Goal: Transaction & Acquisition: Obtain resource

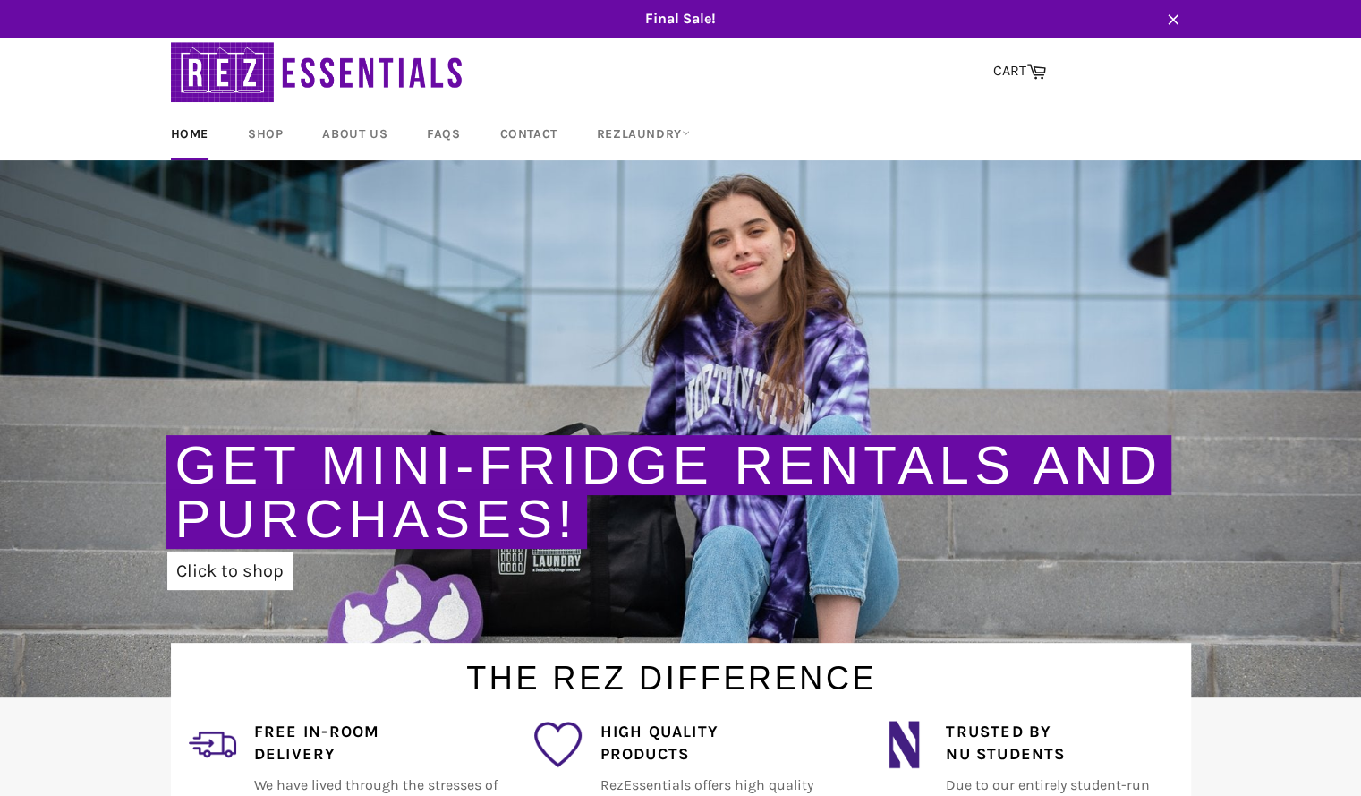
click at [489, 525] on link "Get Mini-Fridge Rentals and Purchases!" at bounding box center [668, 492] width 987 height 114
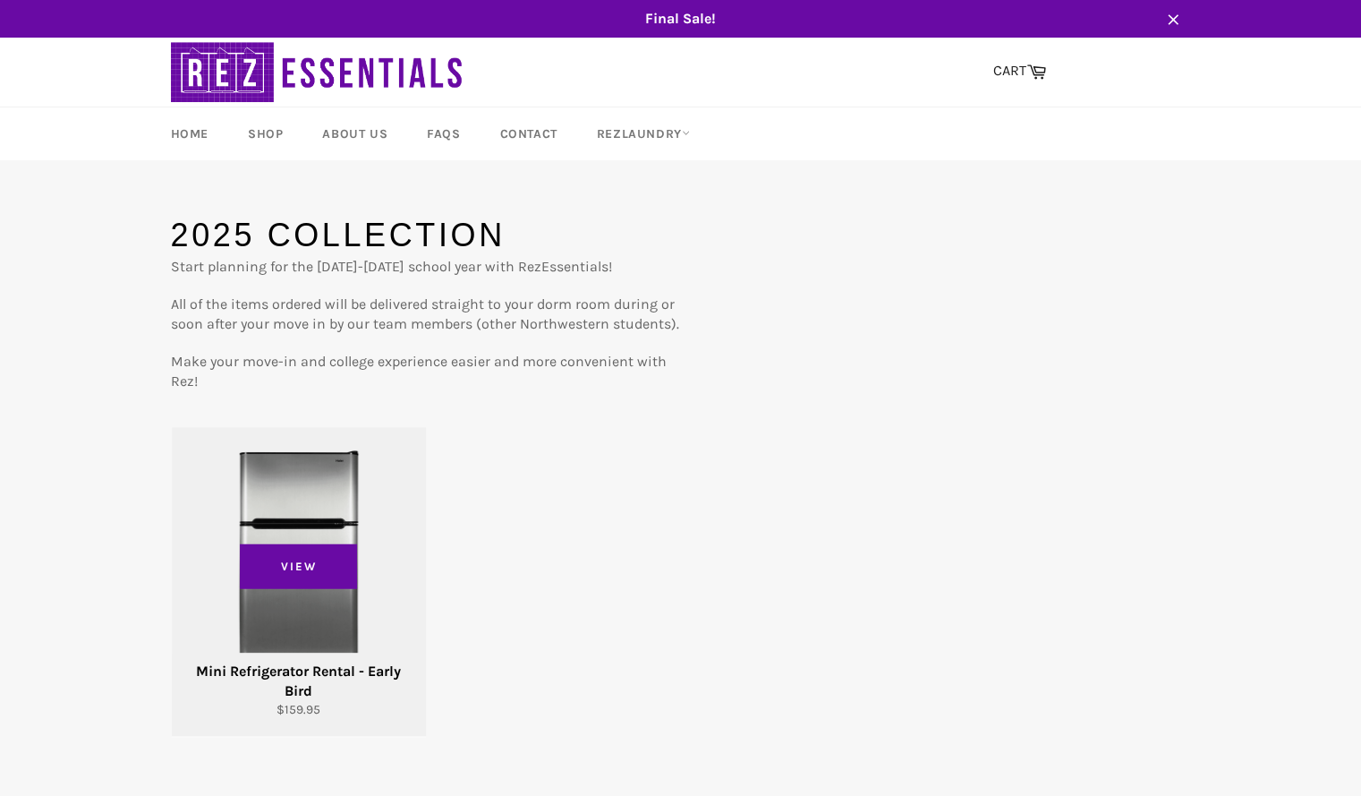
click at [322, 525] on div "View" at bounding box center [299, 581] width 254 height 309
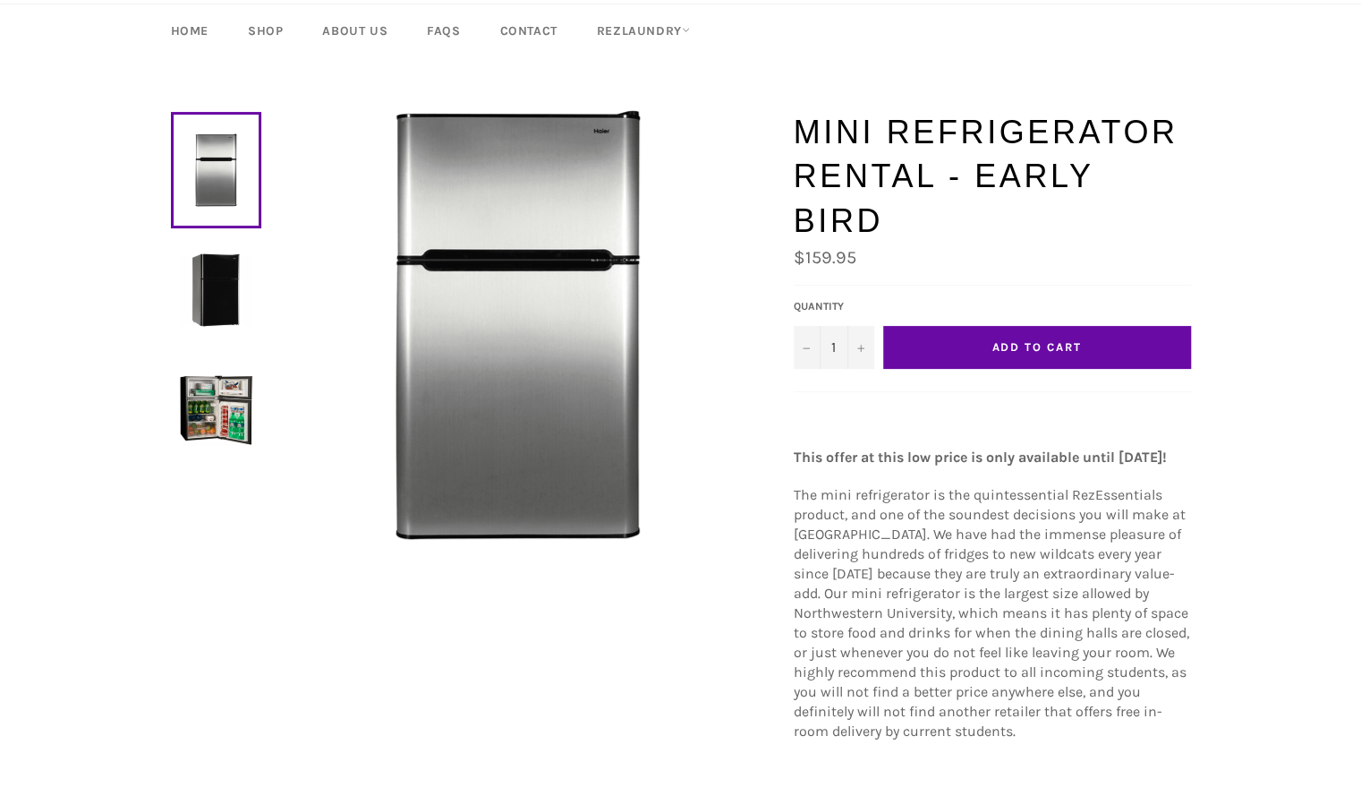
scroll to position [93, 0]
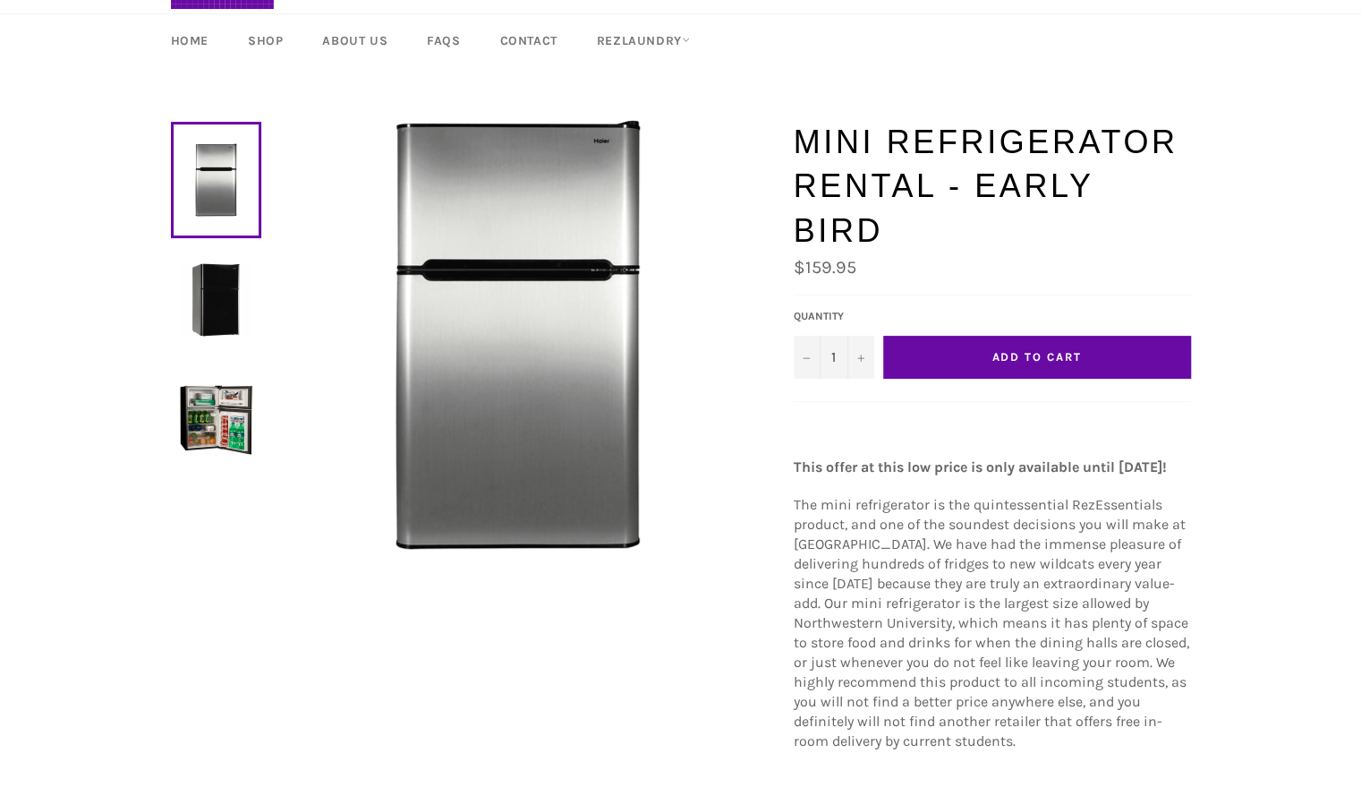
click at [177, 300] on link at bounding box center [216, 300] width 90 height 116
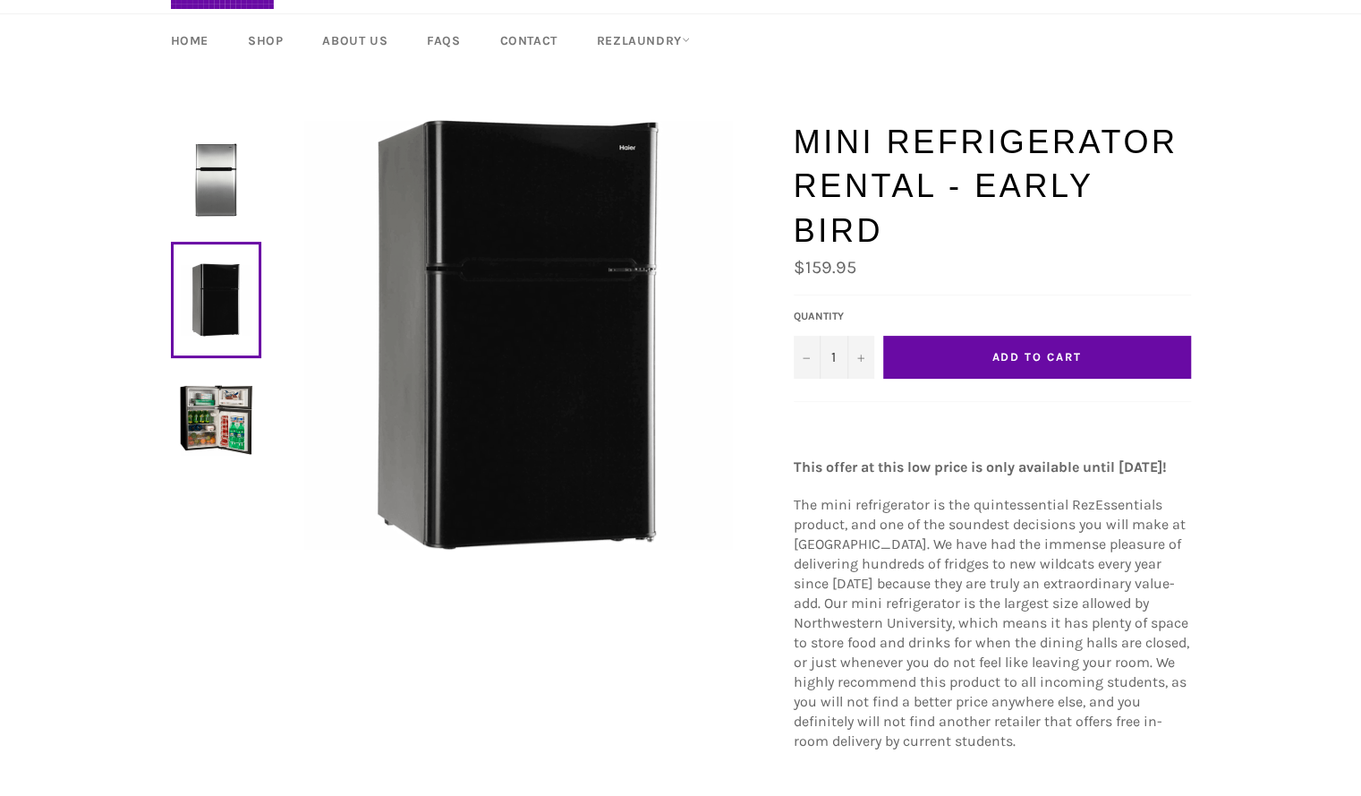
click at [199, 179] on img at bounding box center [216, 179] width 73 height 73
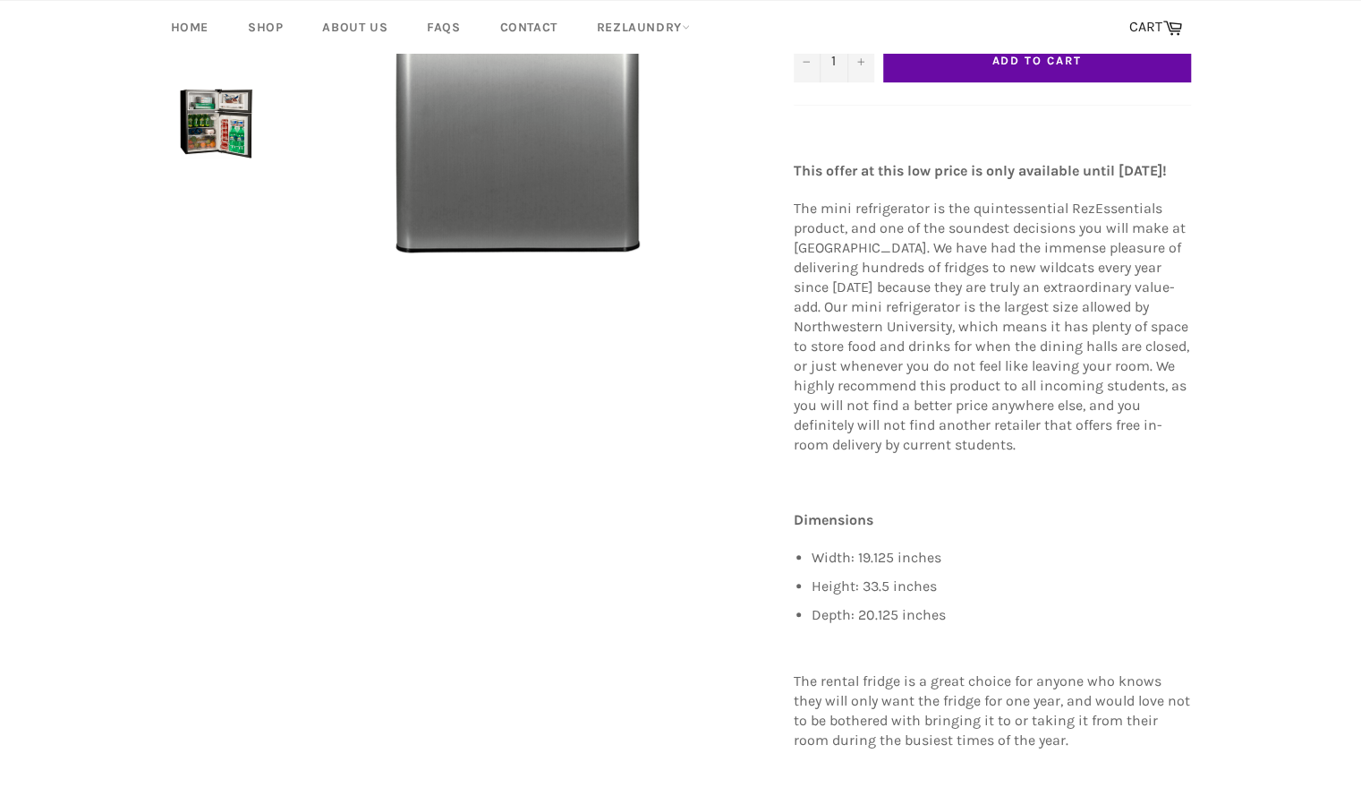
scroll to position [200, 0]
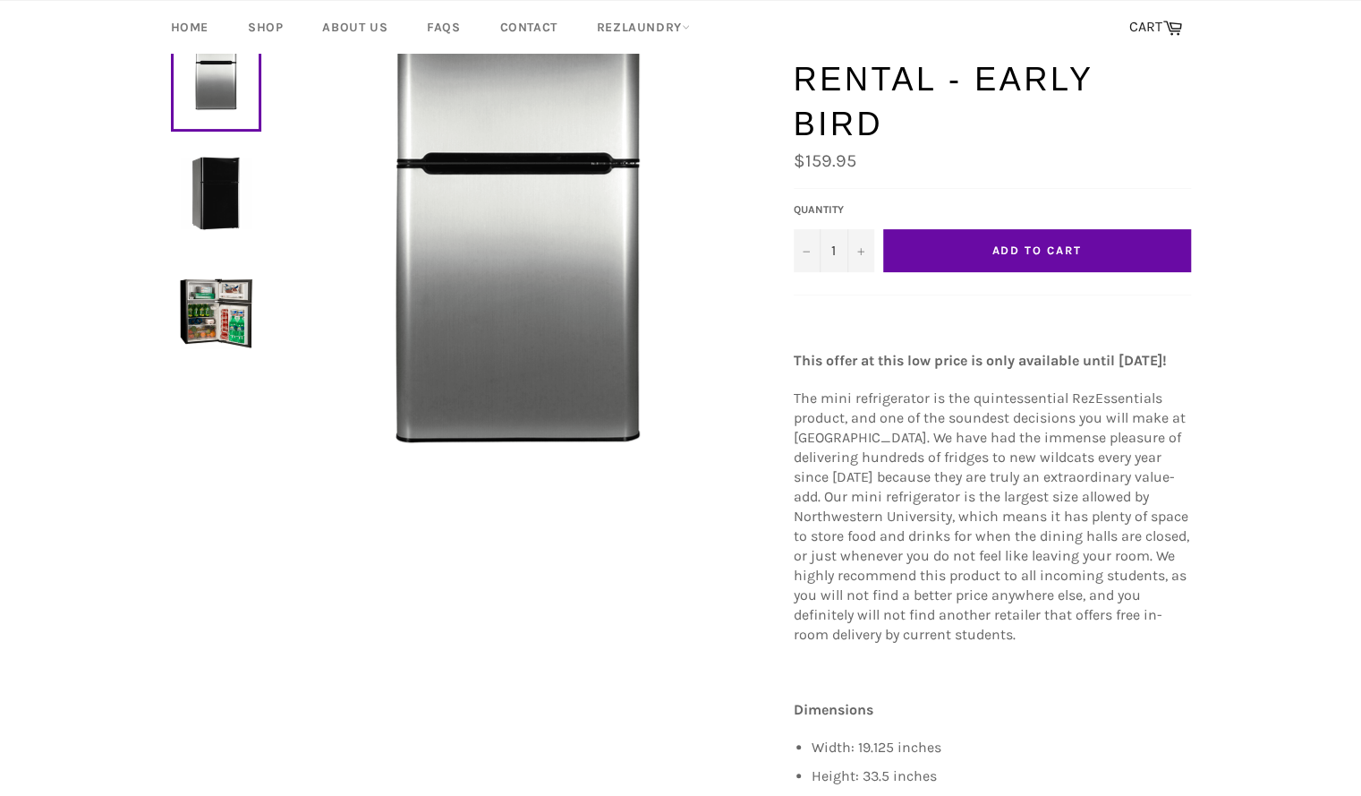
click at [269, 318] on div at bounding box center [518, 230] width 515 height 435
click at [204, 277] on img at bounding box center [216, 313] width 73 height 73
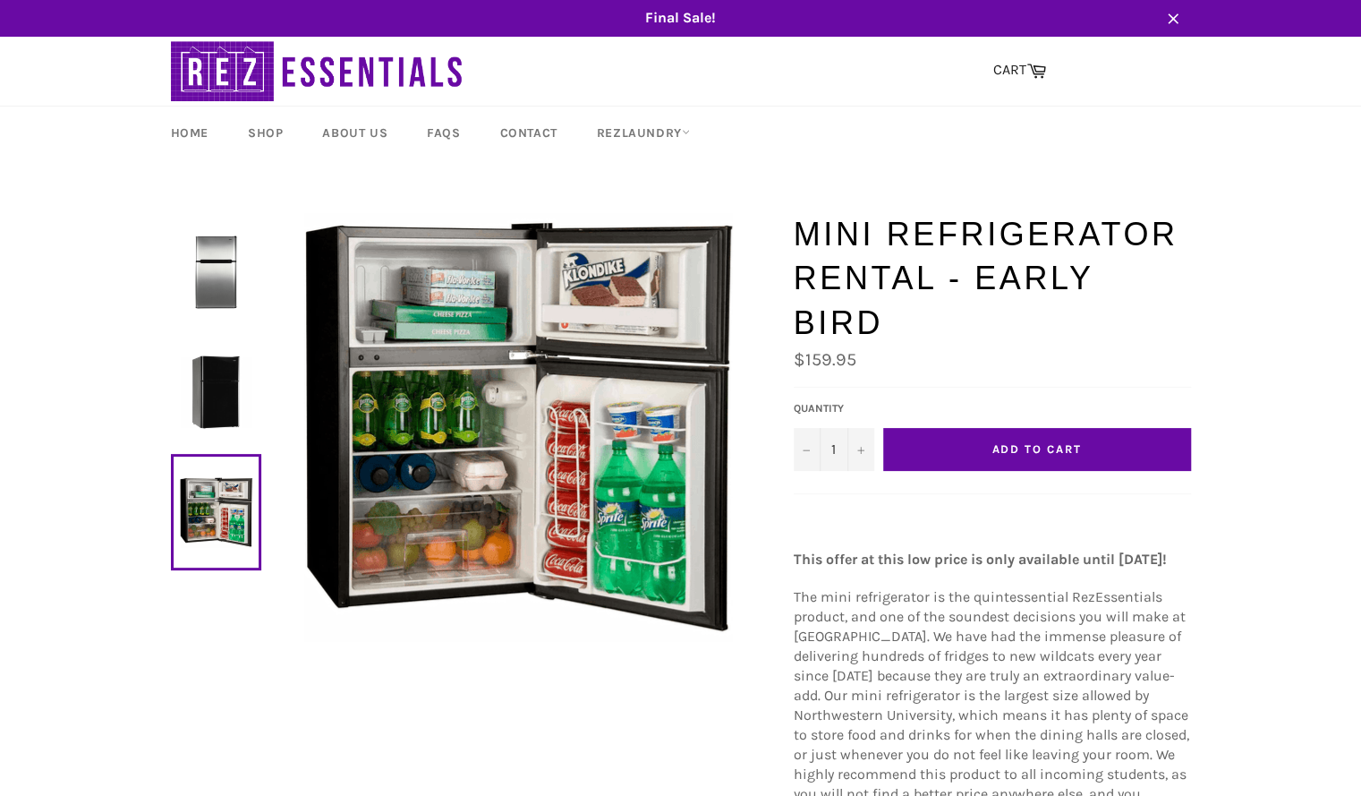
scroll to position [4, 0]
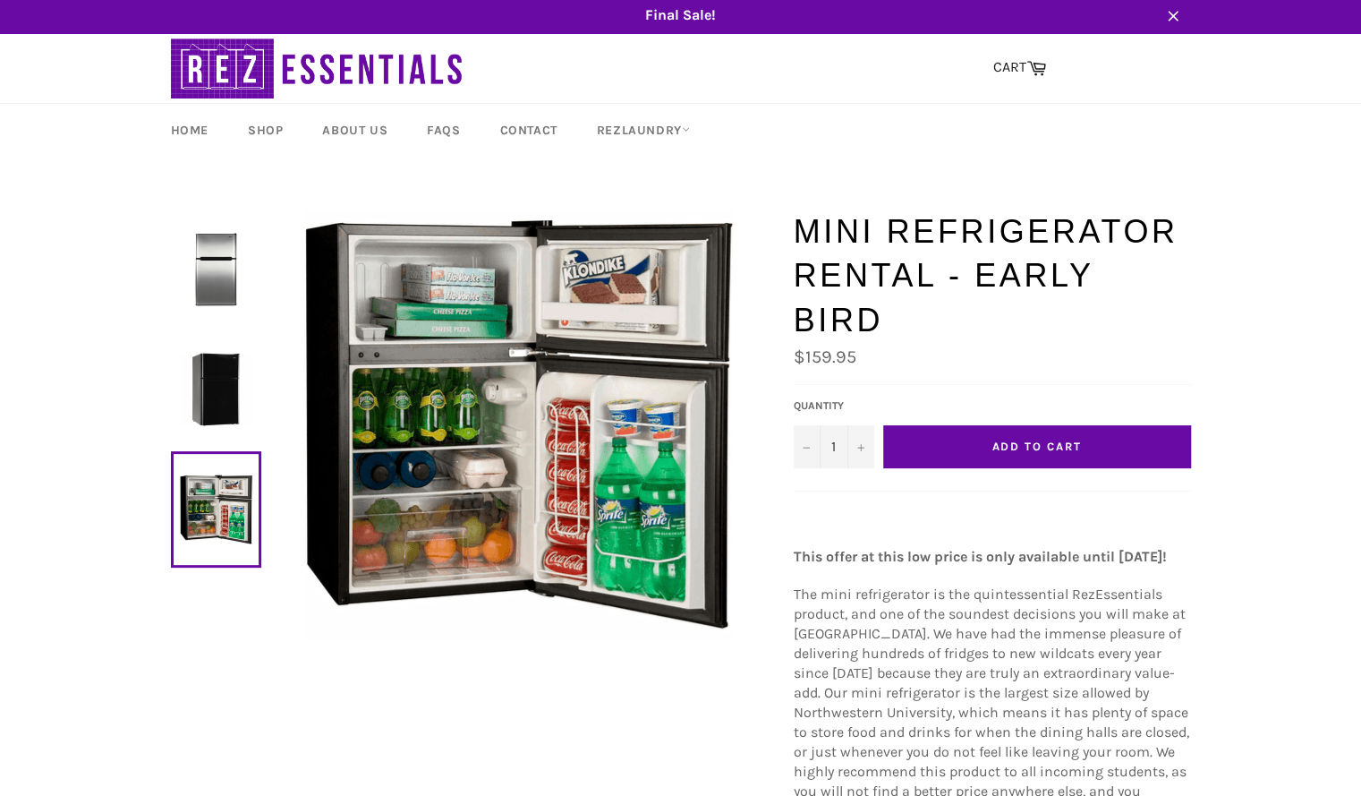
click at [206, 243] on img at bounding box center [216, 269] width 73 height 73
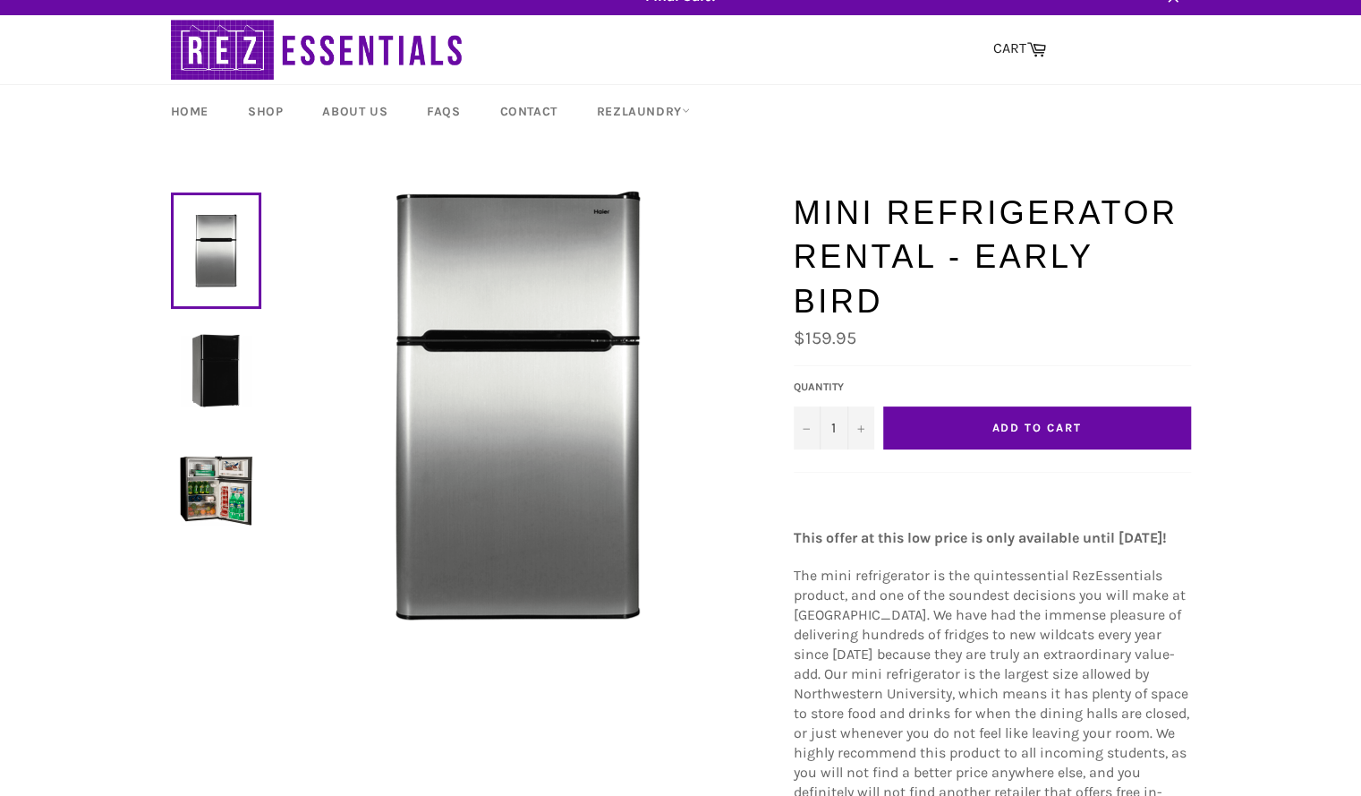
scroll to position [0, 0]
